Goal: Task Accomplishment & Management: Use online tool/utility

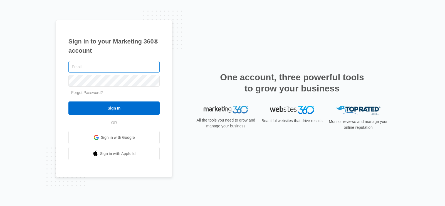
type input "[EMAIL_ADDRESS][DOMAIN_NAME]"
drag, startPoint x: 120, startPoint y: 62, endPoint x: 129, endPoint y: 72, distance: 13.8
click at [123, 62] on input "[EMAIL_ADDRESS][DOMAIN_NAME]" at bounding box center [113, 67] width 91 height 12
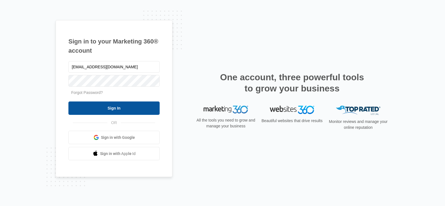
click at [87, 108] on input "Sign In" at bounding box center [113, 107] width 91 height 13
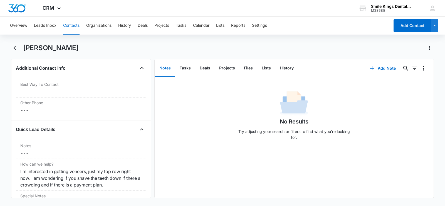
scroll to position [417, 0]
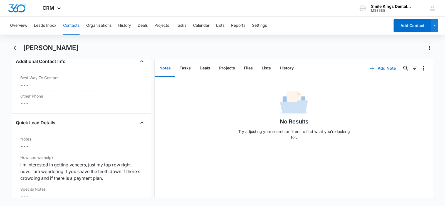
click at [380, 69] on button "Add Note" at bounding box center [382, 67] width 37 height 13
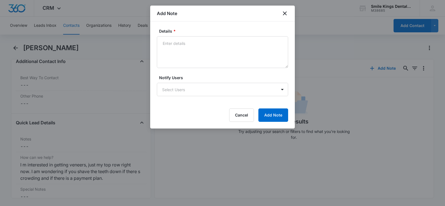
click at [88, 93] on div at bounding box center [222, 103] width 445 height 206
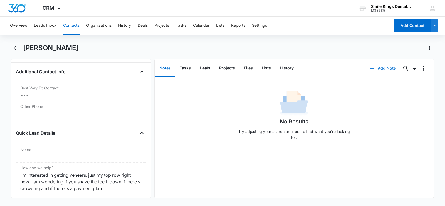
scroll to position [401, 0]
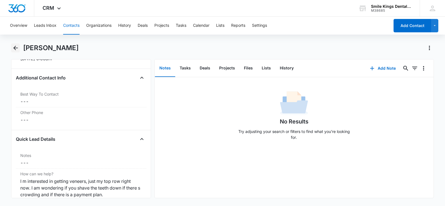
click at [15, 48] on icon "Back" at bounding box center [15, 48] width 4 height 4
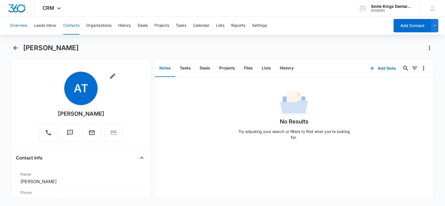
click at [21, 25] on button "Overview" at bounding box center [18, 26] width 17 height 18
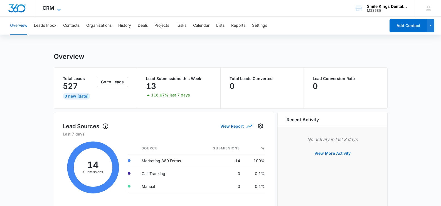
click at [56, 6] on icon at bounding box center [59, 9] width 7 height 7
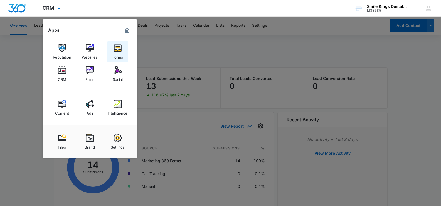
click at [116, 51] on img at bounding box center [117, 48] width 8 height 8
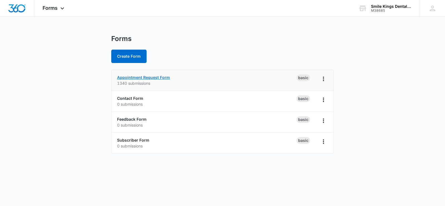
click at [140, 78] on link "Appointment Request Form" at bounding box center [143, 77] width 53 height 5
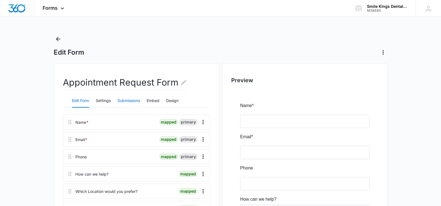
click at [125, 100] on button "Submissions" at bounding box center [128, 100] width 23 height 13
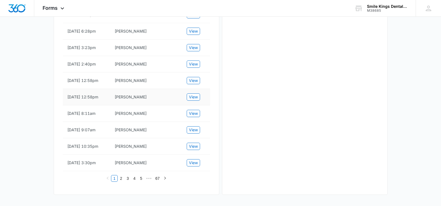
scroll to position [381, 0]
click at [194, 127] on span "View" at bounding box center [193, 130] width 9 height 6
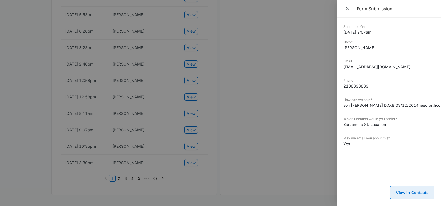
click at [408, 186] on button "View in Contacts" at bounding box center [412, 192] width 44 height 13
click at [349, 8] on icon "Close" at bounding box center [347, 8] width 3 height 3
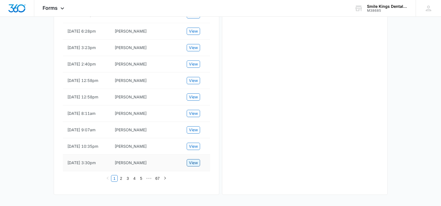
click at [190, 160] on span "View" at bounding box center [193, 162] width 9 height 6
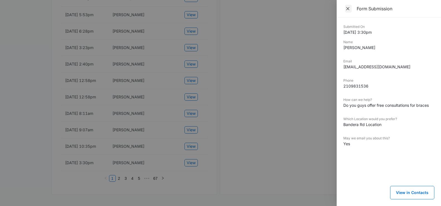
click at [347, 9] on icon "Close" at bounding box center [347, 8] width 3 height 3
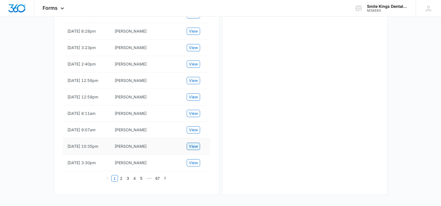
click at [191, 143] on span "View" at bounding box center [193, 146] width 9 height 6
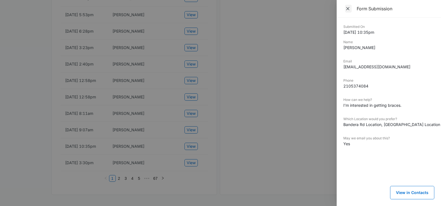
click at [345, 8] on icon "Close" at bounding box center [348, 9] width 6 height 6
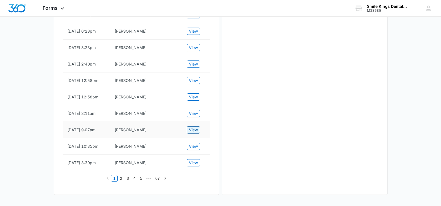
click at [188, 126] on button "View" at bounding box center [193, 129] width 13 height 7
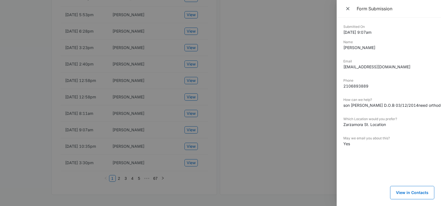
scroll to position [386, 0]
click at [411, 187] on button "View in Contacts" at bounding box center [412, 192] width 44 height 13
click at [348, 9] on icon "Close" at bounding box center [347, 8] width 3 height 3
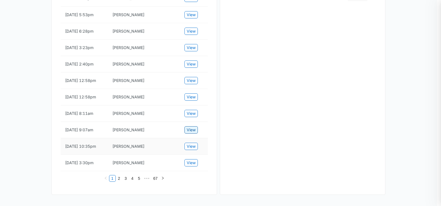
scroll to position [381, 0]
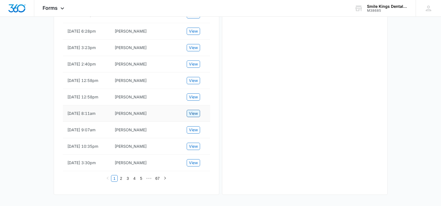
click at [191, 110] on span "View" at bounding box center [193, 113] width 9 height 6
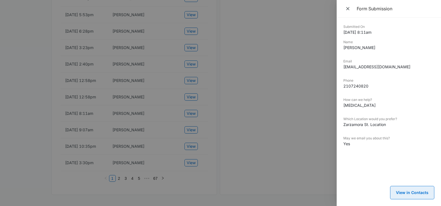
click at [409, 194] on button "View in Contacts" at bounding box center [412, 192] width 44 height 13
click at [190, 84] on div at bounding box center [220, 103] width 441 height 206
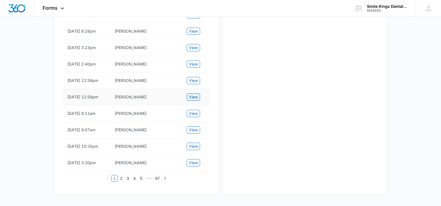
click at [190, 94] on span "View" at bounding box center [193, 97] width 9 height 6
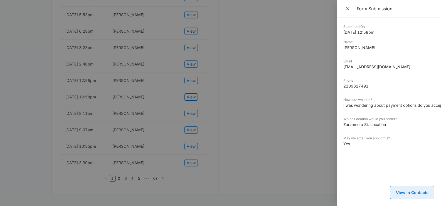
click at [415, 187] on button "View in Contacts" at bounding box center [412, 192] width 44 height 13
click at [347, 9] on icon "Close" at bounding box center [348, 9] width 6 height 6
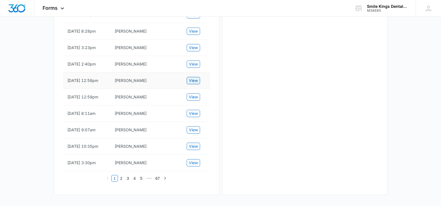
click at [190, 77] on span "View" at bounding box center [193, 80] width 9 height 6
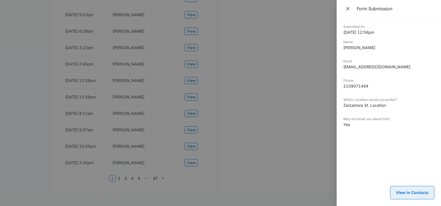
click at [414, 194] on button "View in Contacts" at bounding box center [412, 192] width 44 height 13
click at [351, 9] on span "Close" at bounding box center [348, 9] width 7 height 8
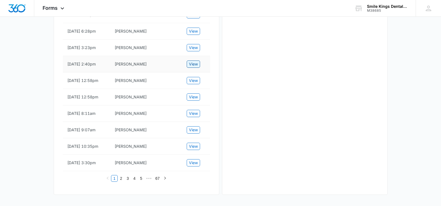
click at [190, 61] on span "View" at bounding box center [193, 64] width 9 height 6
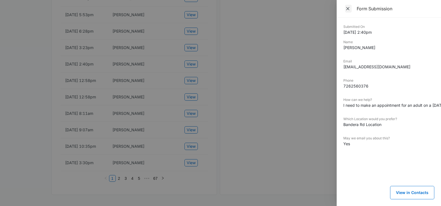
click at [345, 8] on icon "Close" at bounding box center [348, 9] width 6 height 6
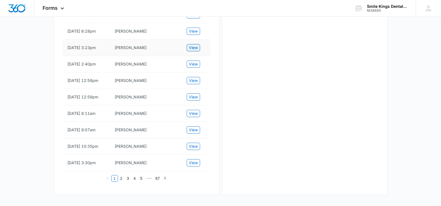
click at [191, 45] on span "View" at bounding box center [193, 48] width 9 height 6
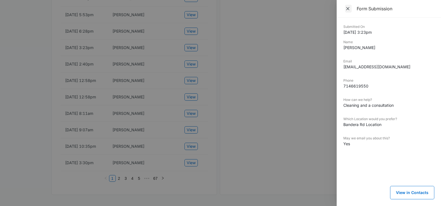
click at [347, 8] on icon "Close" at bounding box center [347, 8] width 3 height 3
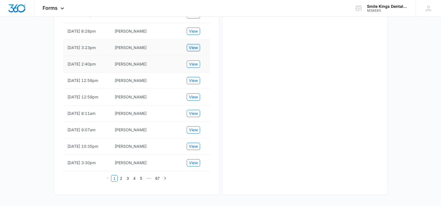
scroll to position [354, 0]
click at [191, 28] on span "View" at bounding box center [193, 31] width 9 height 6
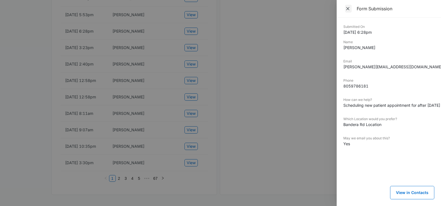
click at [347, 8] on icon "Close" at bounding box center [347, 8] width 3 height 3
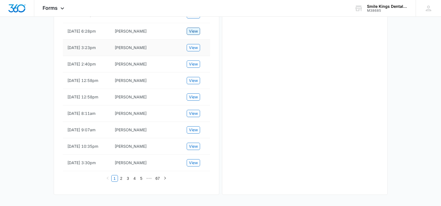
scroll to position [326, 0]
click at [193, 18] on span "View" at bounding box center [193, 15] width 9 height 6
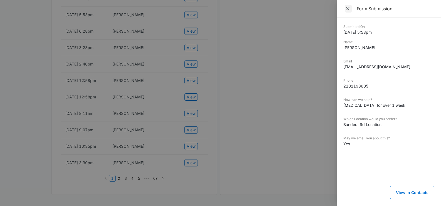
click at [348, 8] on icon "Close" at bounding box center [348, 9] width 6 height 6
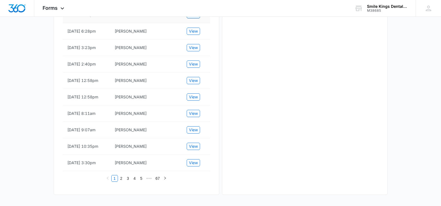
scroll to position [298, 0]
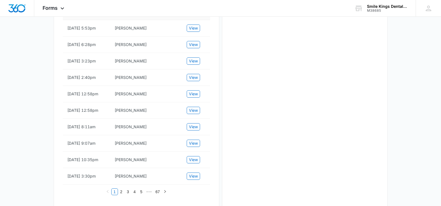
click at [195, 15] on span "View" at bounding box center [193, 12] width 9 height 6
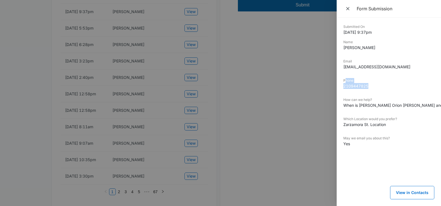
drag, startPoint x: 372, startPoint y: 85, endPoint x: 345, endPoint y: 82, distance: 27.4
click at [345, 82] on div "Phone 2109447825" at bounding box center [388, 85] width 91 height 15
click at [373, 85] on dd "2109447825" at bounding box center [388, 86] width 91 height 6
drag, startPoint x: 372, startPoint y: 86, endPoint x: 340, endPoint y: 85, distance: 32.3
click at [340, 85] on div "Submitted On 10/09/2025 9:37pm Name Lisa Email lisacam1982@gmail.com Phone 2109…" at bounding box center [389, 112] width 104 height 188
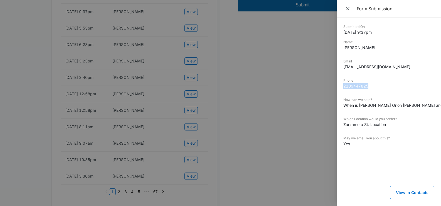
copy dd "2109447825"
click at [366, 107] on dd "When is Abryana Orion Josiah and Marycruz next appointment?" at bounding box center [388, 105] width 91 height 6
drag, startPoint x: 376, startPoint y: 85, endPoint x: 342, endPoint y: 85, distance: 34.5
click at [342, 85] on div "Submitted On 10/09/2025 9:37pm Name Lisa Email lisacam1982@gmail.com Phone 2109…" at bounding box center [389, 112] width 104 height 188
copy dd "2109447825"
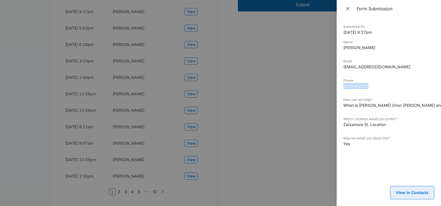
click at [401, 189] on button "View in Contacts" at bounding box center [412, 192] width 44 height 13
click at [346, 8] on icon "Close" at bounding box center [348, 9] width 6 height 6
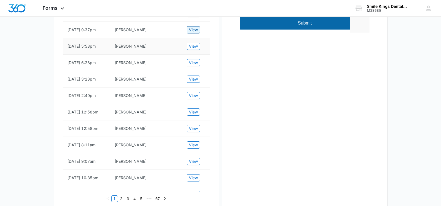
scroll to position [270, 0]
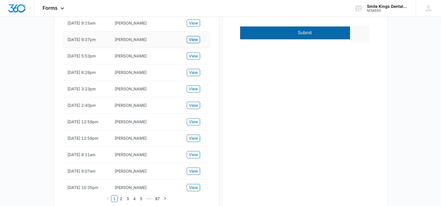
click at [193, 43] on span "View" at bounding box center [193, 39] width 9 height 6
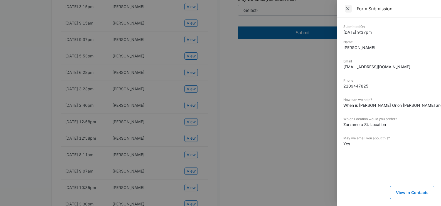
click at [347, 8] on icon "Close" at bounding box center [348, 9] width 6 height 6
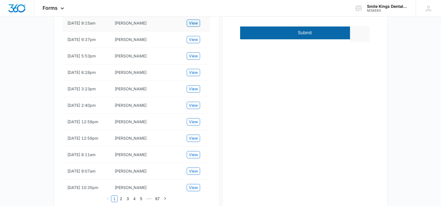
click at [192, 26] on span "View" at bounding box center [193, 23] width 9 height 6
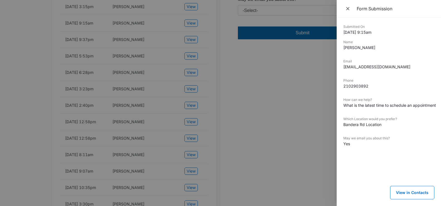
click at [344, 9] on button "Close" at bounding box center [348, 8] width 10 height 8
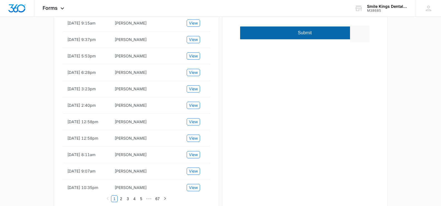
click at [193, 10] on span "View" at bounding box center [193, 7] width 9 height 6
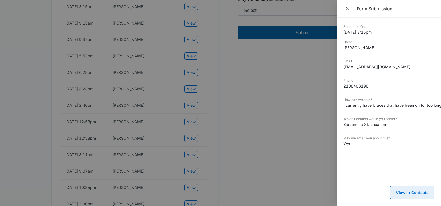
click at [411, 188] on button "View in Contacts" at bounding box center [412, 192] width 44 height 13
click at [345, 9] on icon "Close" at bounding box center [348, 9] width 6 height 6
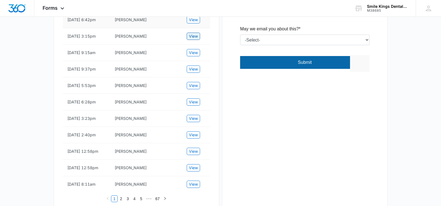
scroll to position [214, 0]
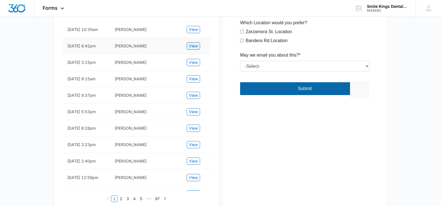
click at [194, 49] on span "View" at bounding box center [193, 46] width 9 height 6
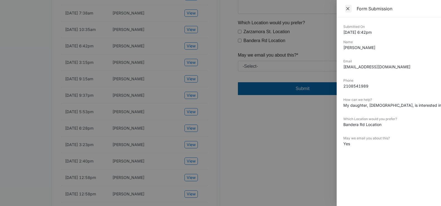
click at [345, 7] on icon "Close" at bounding box center [348, 9] width 6 height 6
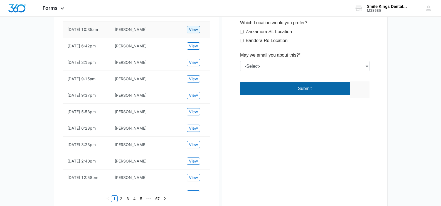
click at [194, 33] on span "View" at bounding box center [193, 29] width 9 height 6
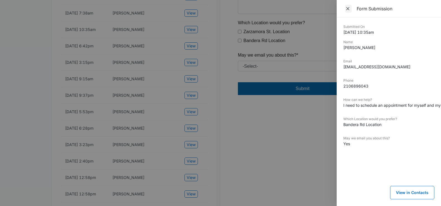
click at [348, 8] on icon "Close" at bounding box center [348, 9] width 6 height 6
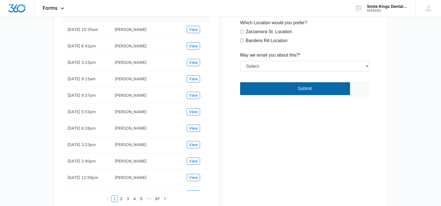
click at [193, 16] on span "View" at bounding box center [193, 13] width 9 height 6
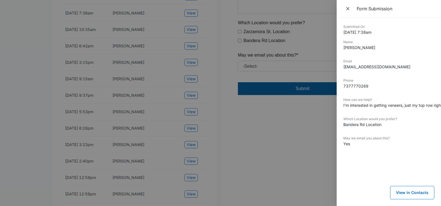
drag, startPoint x: 194, startPoint y: 20, endPoint x: 147, endPoint y: 36, distance: 49.8
click at [145, 37] on div at bounding box center [220, 103] width 441 height 206
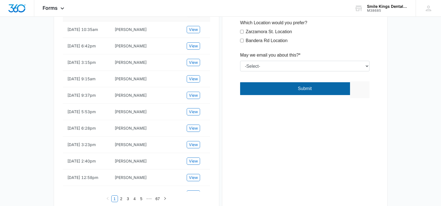
click at [197, 16] on span "View" at bounding box center [193, 13] width 9 height 6
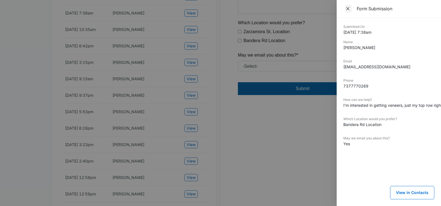
click at [347, 8] on icon "Close" at bounding box center [347, 8] width 3 height 3
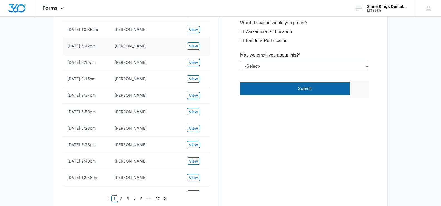
scroll to position [187, 0]
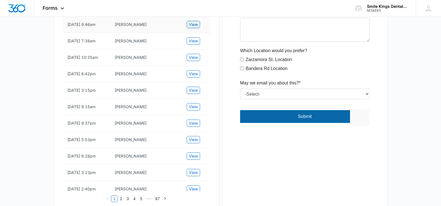
click at [194, 28] on span "View" at bounding box center [193, 24] width 9 height 6
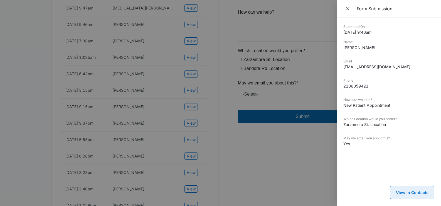
click at [420, 189] on button "View in Contacts" at bounding box center [412, 192] width 44 height 13
click at [347, 8] on icon "Close" at bounding box center [347, 8] width 3 height 3
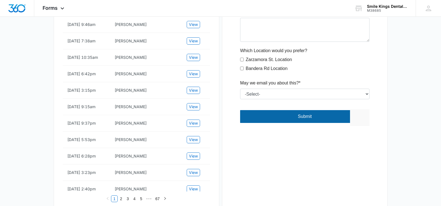
click at [196, 11] on span "View" at bounding box center [193, 8] width 9 height 6
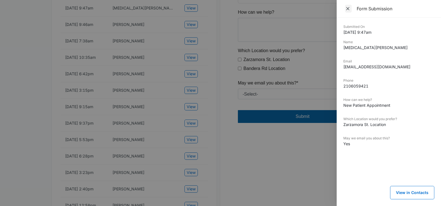
click at [348, 9] on icon "Close" at bounding box center [347, 8] width 3 height 3
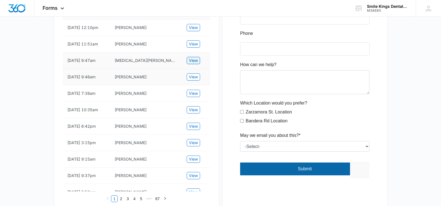
scroll to position [131, 0]
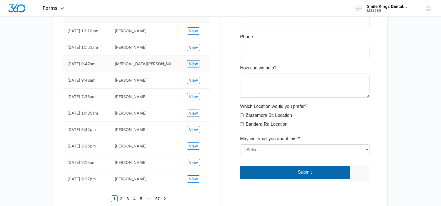
click at [195, 67] on span "View" at bounding box center [193, 64] width 9 height 6
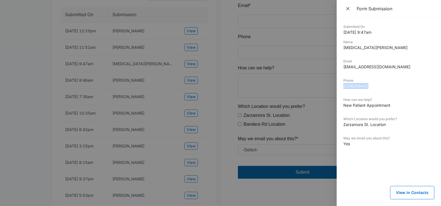
drag, startPoint x: 373, startPoint y: 87, endPoint x: 339, endPoint y: 84, distance: 34.3
click at [339, 84] on div "Submitted On 10/14/2025 9:47am Name ALEXIA ALAZAI CASSO Email cassoa03@gmail.co…" at bounding box center [389, 112] width 104 height 188
copy dd "2106059421"
click at [409, 195] on button "View in Contacts" at bounding box center [412, 192] width 44 height 13
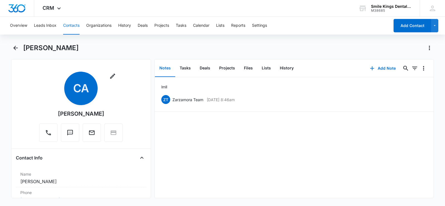
drag, startPoint x: 114, startPoint y: 33, endPoint x: 302, endPoint y: 26, distance: 188.2
click at [153, 26] on div "Overview Leads Inbox Contacts Organizations History Deals Projects Tasks Calend…" at bounding box center [222, 111] width 445 height 188
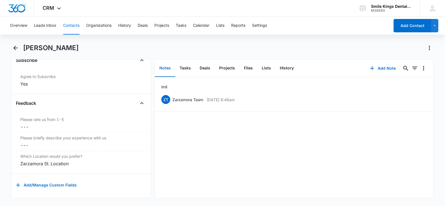
scroll to position [589, 0]
click at [372, 70] on button "Add Note" at bounding box center [382, 67] width 37 height 13
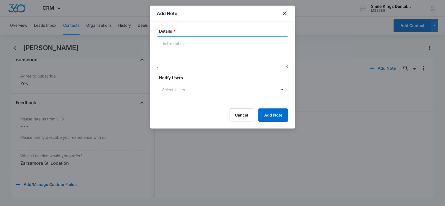
click at [171, 48] on textarea "Details *" at bounding box center [222, 52] width 131 height 32
type textarea "LM LL"
click at [275, 116] on button "Add Note" at bounding box center [273, 114] width 30 height 13
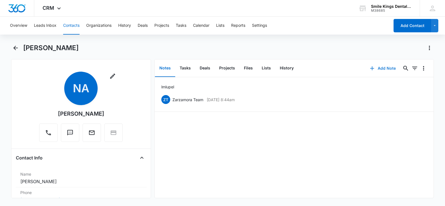
click at [375, 69] on button "Add Note" at bounding box center [382, 67] width 37 height 13
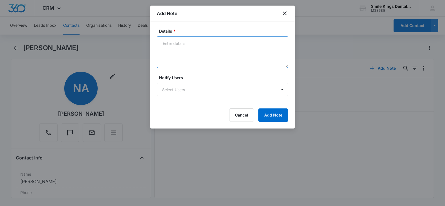
click at [174, 51] on textarea "Details *" at bounding box center [222, 52] width 131 height 32
type textarea "NOT TAKING CALLS LL"
click at [268, 117] on button "Add Note" at bounding box center [273, 114] width 30 height 13
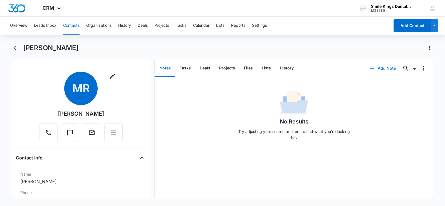
click at [376, 66] on button "Add Note" at bounding box center [382, 67] width 37 height 13
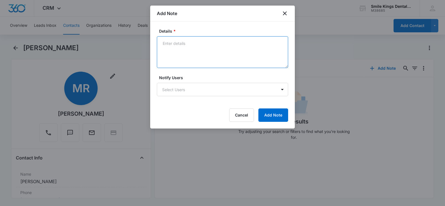
click at [193, 48] on textarea "Details *" at bounding box center [222, 52] width 131 height 32
type textarea "LM LL"
click at [274, 113] on button "Add Note" at bounding box center [273, 114] width 30 height 13
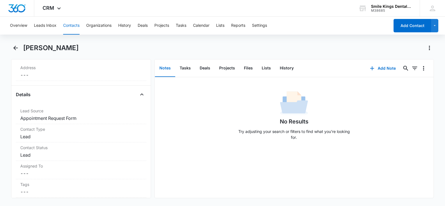
scroll to position [165, 0]
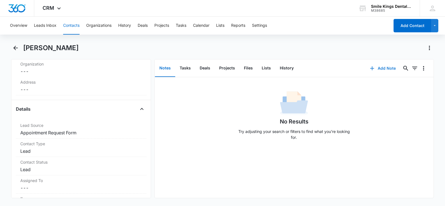
click at [383, 68] on button "Add Note" at bounding box center [382, 67] width 37 height 13
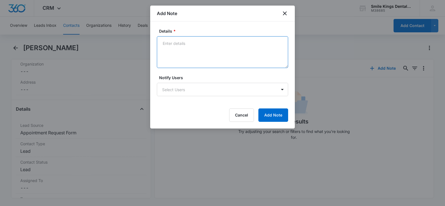
click at [192, 49] on textarea "Details *" at bounding box center [222, 52] width 131 height 32
type textarea "LM LL"
click at [270, 110] on button "Add Note" at bounding box center [273, 114] width 30 height 13
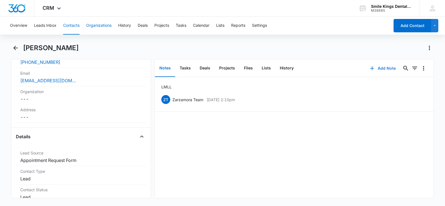
scroll to position [137, 0]
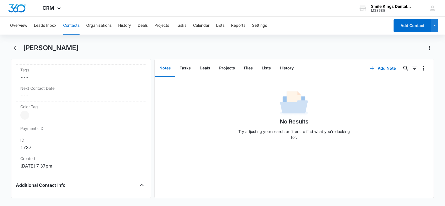
scroll to position [306, 0]
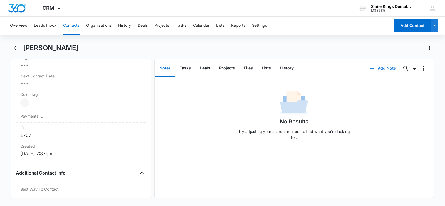
click at [379, 70] on button "Add Note" at bounding box center [382, 67] width 37 height 13
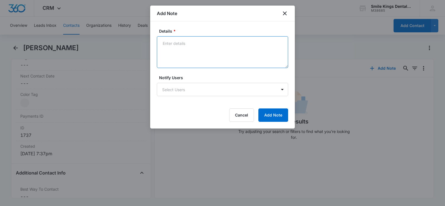
click at [172, 49] on textarea "Details *" at bounding box center [222, 52] width 131 height 32
type textarea "LM LL"
click at [270, 116] on button "Add Note" at bounding box center [273, 114] width 30 height 13
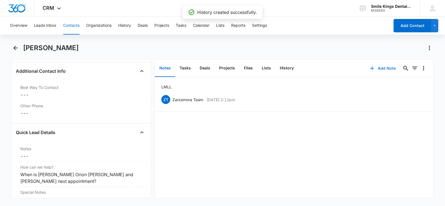
scroll to position [445, 0]
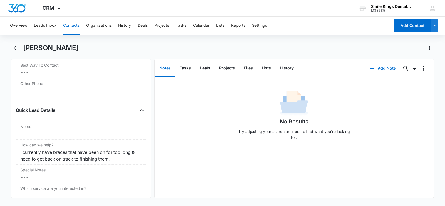
scroll to position [501, 0]
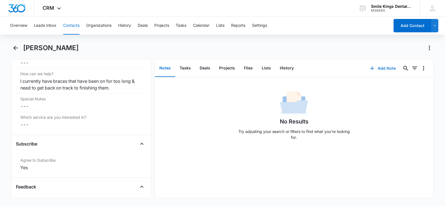
click at [379, 67] on button "Add Note" at bounding box center [382, 67] width 37 height 13
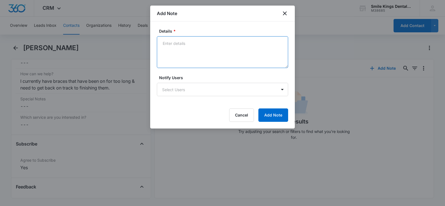
click at [190, 50] on textarea "Details *" at bounding box center [222, 52] width 131 height 32
type textarea "LM LL"
click at [277, 118] on button "Add Note" at bounding box center [273, 114] width 30 height 13
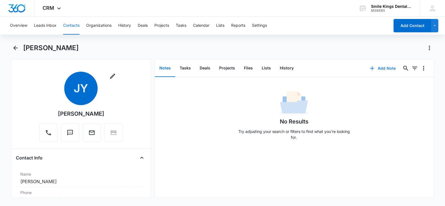
click at [385, 69] on button "Add Note" at bounding box center [382, 67] width 37 height 13
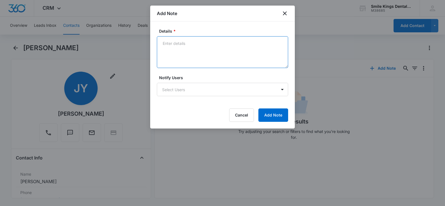
click at [177, 48] on textarea "Details *" at bounding box center [222, 52] width 131 height 32
type textarea "LM LL"
click at [269, 115] on button "Add Note" at bounding box center [273, 114] width 30 height 13
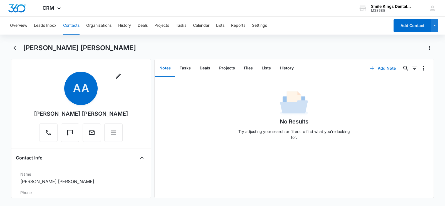
click at [377, 68] on button "Add Note" at bounding box center [382, 67] width 37 height 13
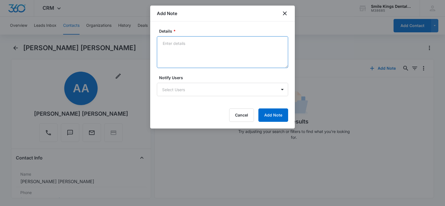
click at [180, 53] on textarea "Details *" at bounding box center [222, 52] width 131 height 32
type textarea "LM LL"
click at [276, 116] on button "Add Note" at bounding box center [273, 114] width 30 height 13
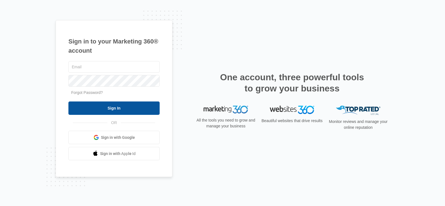
type input "[EMAIL_ADDRESS][DOMAIN_NAME]"
click at [127, 107] on input "Sign In" at bounding box center [113, 107] width 91 height 13
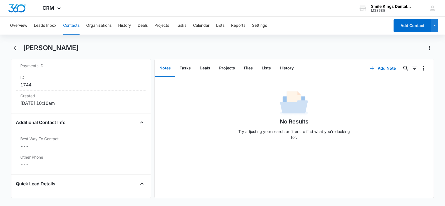
scroll to position [362, 0]
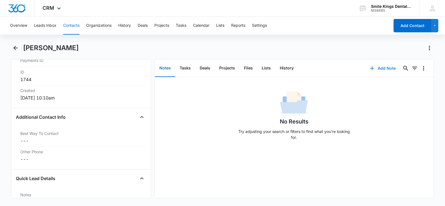
click at [383, 68] on button "Add Note" at bounding box center [382, 67] width 37 height 13
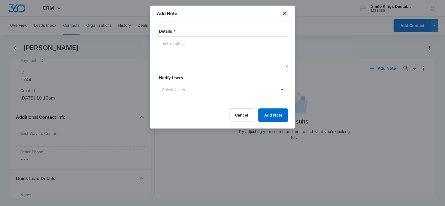
click at [285, 14] on icon "close" at bounding box center [285, 13] width 7 height 7
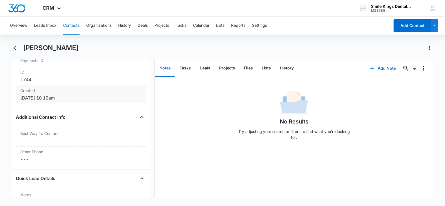
click at [40, 99] on dd "Oct 15, 2025 at 10:10am" at bounding box center [81, 97] width 122 height 7
click at [40, 99] on dd "[DATE] 10:10am" at bounding box center [81, 97] width 122 height 7
click at [36, 49] on h1 "[PERSON_NAME]" at bounding box center [51, 48] width 56 height 8
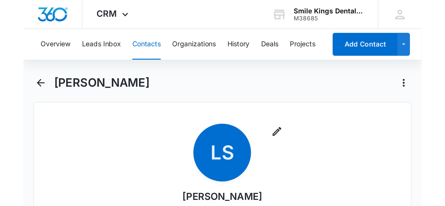
scroll to position [0, 0]
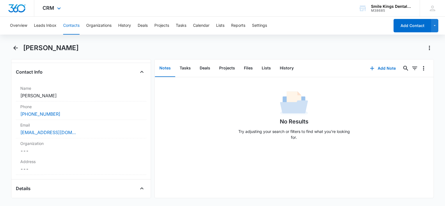
scroll to position [83, 0]
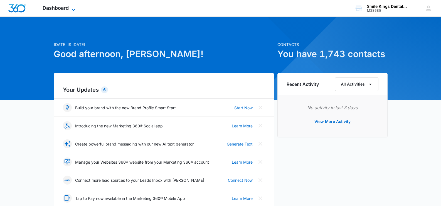
click at [74, 10] on icon at bounding box center [73, 9] width 7 height 7
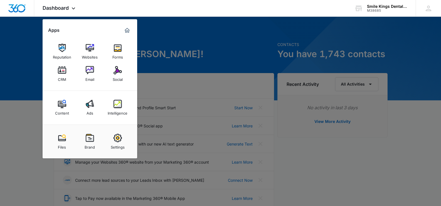
click at [117, 48] on img at bounding box center [117, 48] width 8 height 8
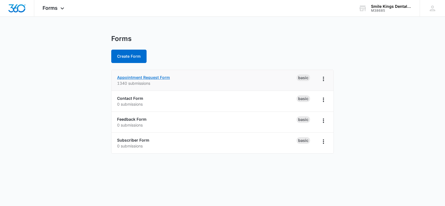
click at [145, 77] on link "Appointment Request Form" at bounding box center [143, 77] width 53 height 5
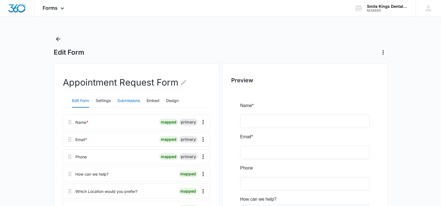
click at [132, 101] on button "Submissions" at bounding box center [128, 100] width 23 height 13
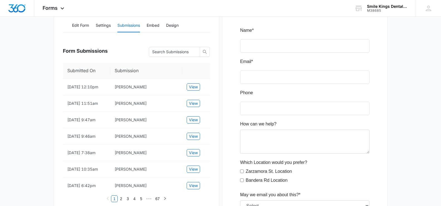
scroll to position [83, 0]
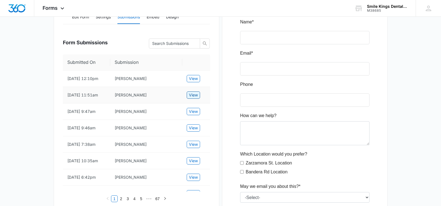
click at [191, 98] on span "View" at bounding box center [193, 95] width 9 height 6
